Goal: Download file/media

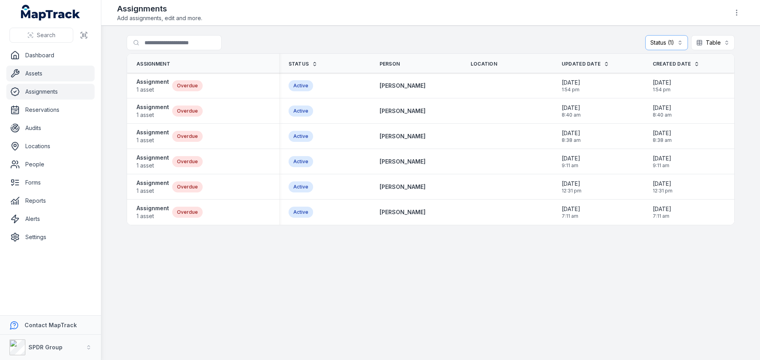
click at [37, 75] on link "Assets" at bounding box center [50, 74] width 88 height 16
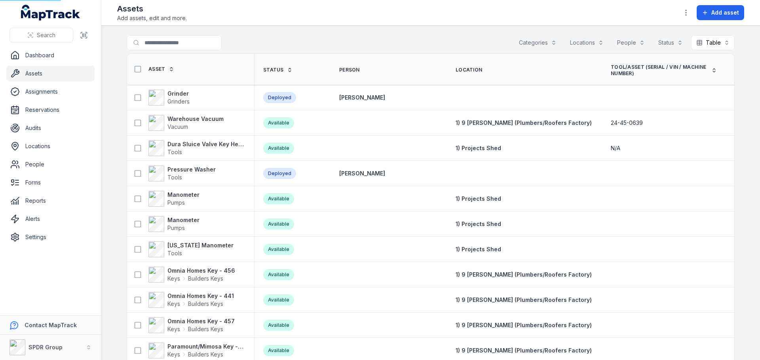
click at [164, 45] on input "Search for assets" at bounding box center [174, 42] width 95 height 15
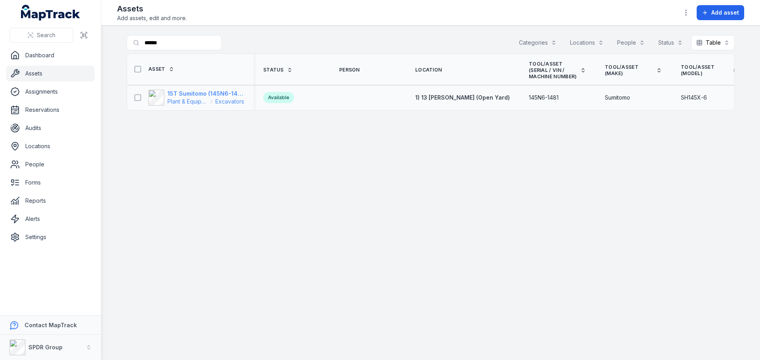
type input "******"
click at [186, 91] on strong "15T Sumitomo (145N6-1481)" at bounding box center [205, 94] width 77 height 8
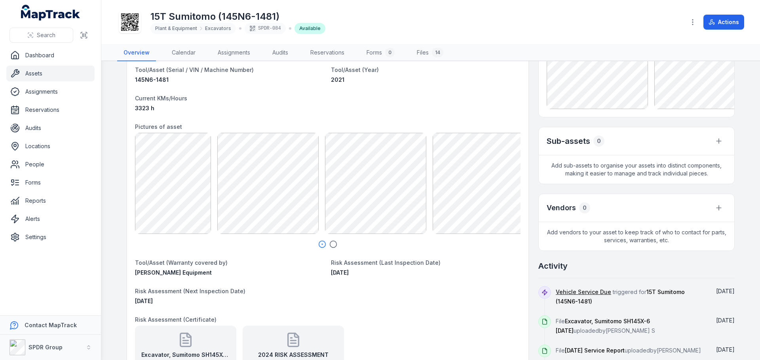
scroll to position [119, 0]
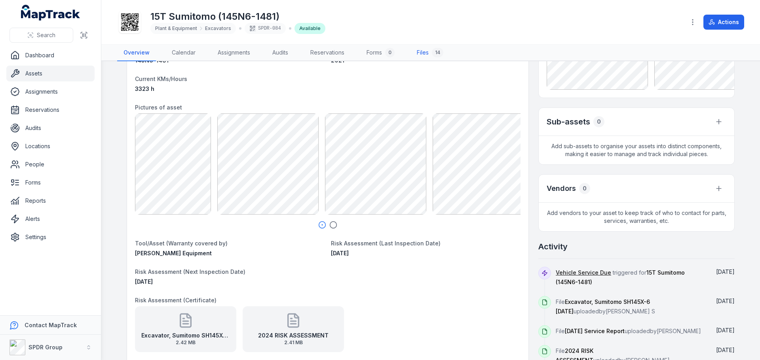
click at [422, 50] on link "Files 14" at bounding box center [429, 53] width 39 height 17
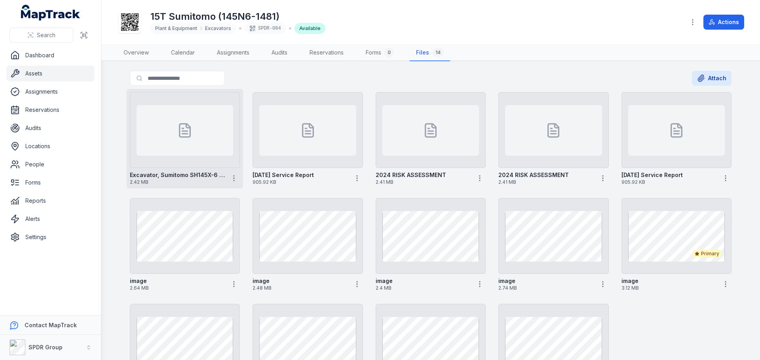
click at [188, 132] on icon at bounding box center [185, 131] width 16 height 16
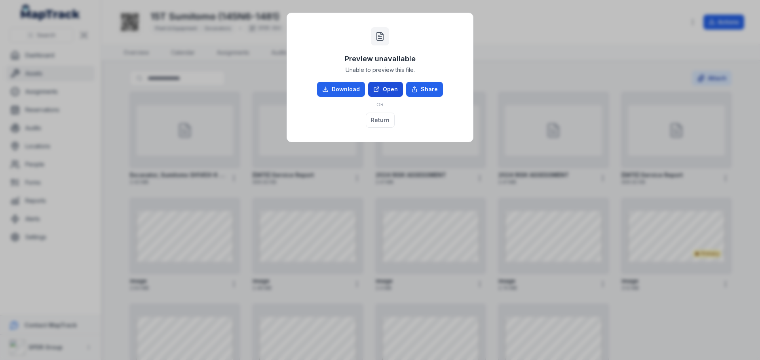
click at [385, 89] on link "Open" at bounding box center [385, 89] width 35 height 15
click at [325, 48] on div "Preview unavailable Unable to preview this file. Download Open Share OR Return" at bounding box center [380, 77] width 170 height 113
click at [514, 31] on div "Preview unavailable Unable to preview this file. Download Open Share OR Return" at bounding box center [380, 180] width 760 height 360
